Goal: Information Seeking & Learning: Learn about a topic

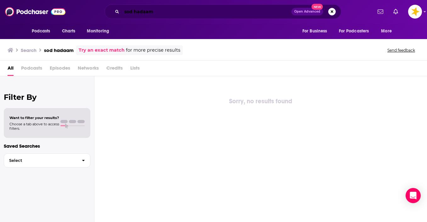
click at [147, 11] on input "sod hadaam" at bounding box center [207, 12] width 170 height 10
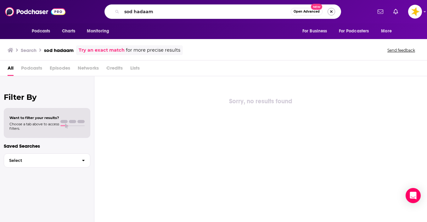
click at [331, 14] on button "Search podcasts, credits, & more..." at bounding box center [331, 12] width 8 height 8
type input "fine dining"
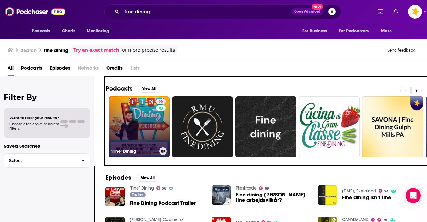
click at [120, 127] on link "56 "Fine" Dining" at bounding box center [139, 126] width 61 height 61
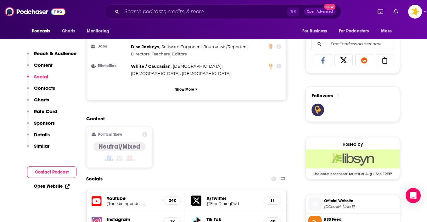
scroll to position [453, 0]
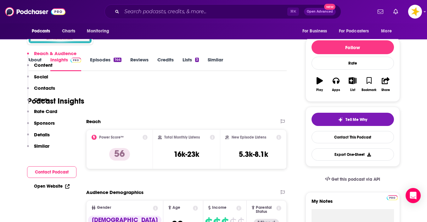
scroll to position [119, 0]
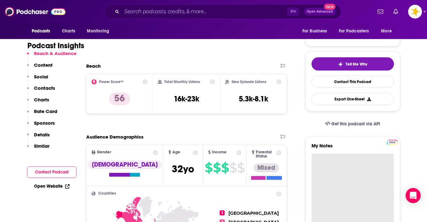
click at [323, 153] on textarea "My Notes" at bounding box center [352, 190] width 82 height 75
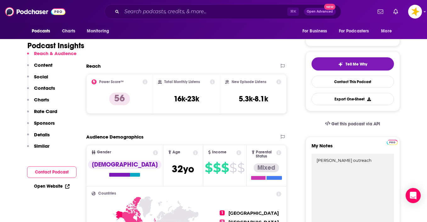
type textarea "[PERSON_NAME] outreach"
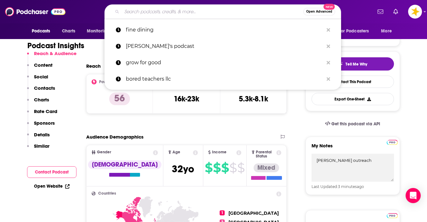
click at [158, 14] on input "Search podcasts, credits, & more..." at bounding box center [212, 12] width 181 height 10
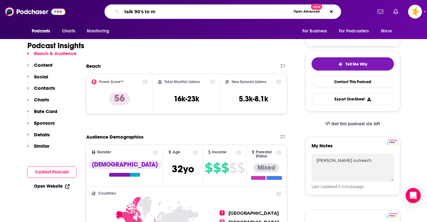
type input "talk 90's to me"
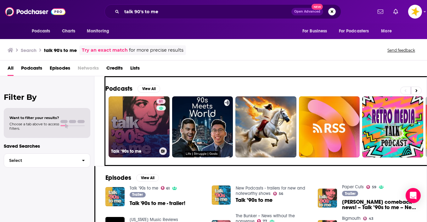
click at [126, 113] on link "61 Talk ’90s to me" at bounding box center [139, 126] width 61 height 61
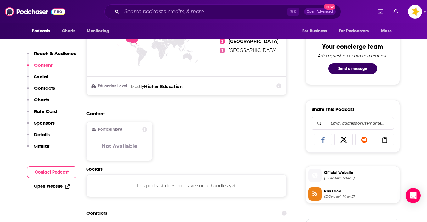
scroll to position [348, 0]
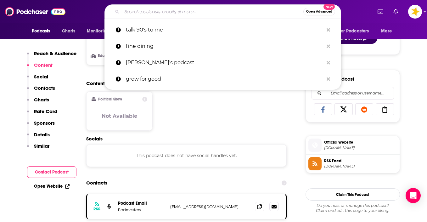
click at [163, 13] on input "Search podcasts, credits, & more..." at bounding box center [212, 12] width 181 height 10
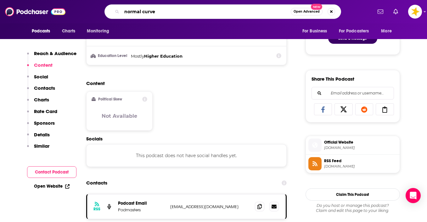
type input "normal curves"
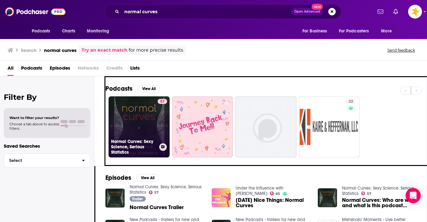
click at [135, 142] on h3 "Normal Curves: Sexy Science, Serious Statistics" at bounding box center [134, 147] width 46 height 16
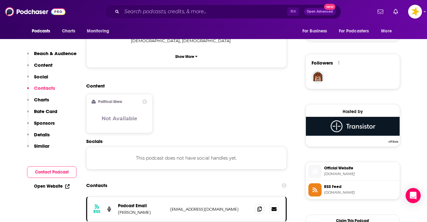
scroll to position [454, 0]
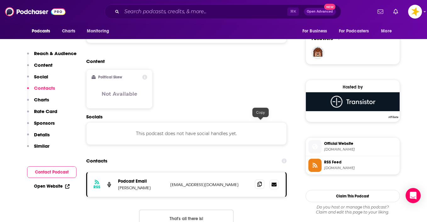
click at [259, 181] on icon at bounding box center [259, 183] width 4 height 5
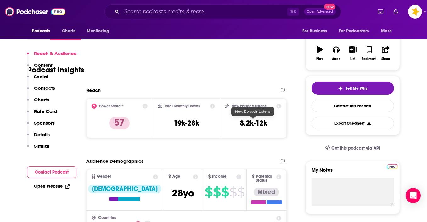
scroll to position [139, 0]
